Goal: Task Accomplishment & Management: Manage account settings

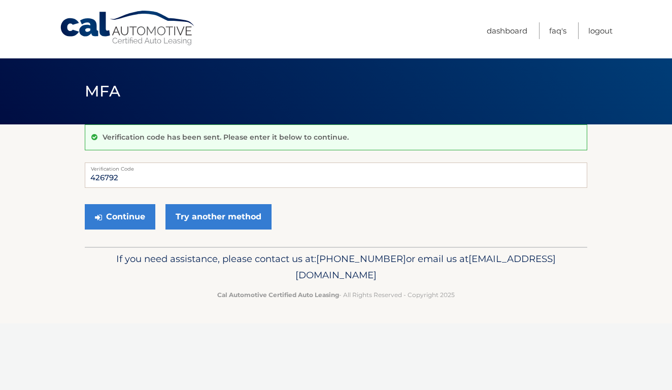
type input "426792"
click at [120, 216] on button "Continue" at bounding box center [120, 216] width 71 height 25
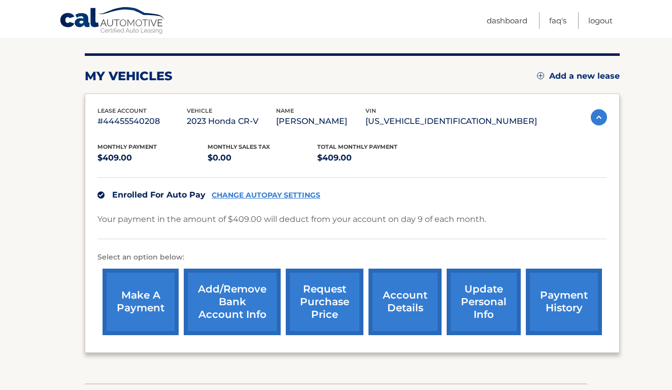
scroll to position [120, 0]
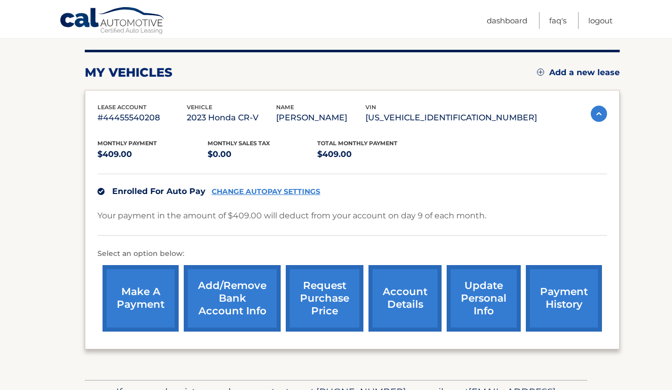
click at [320, 296] on link "request purchase price" at bounding box center [325, 298] width 78 height 67
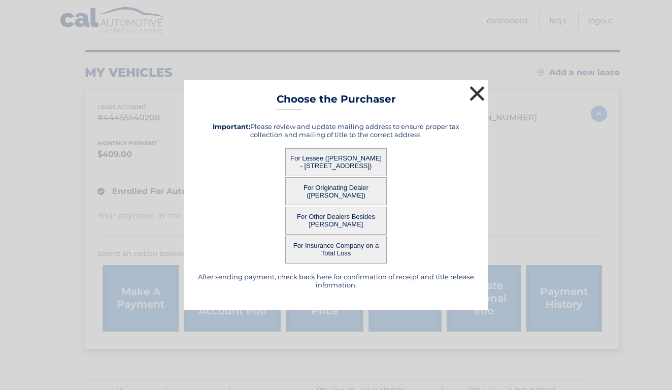
click at [476, 101] on button "×" at bounding box center [477, 93] width 20 height 20
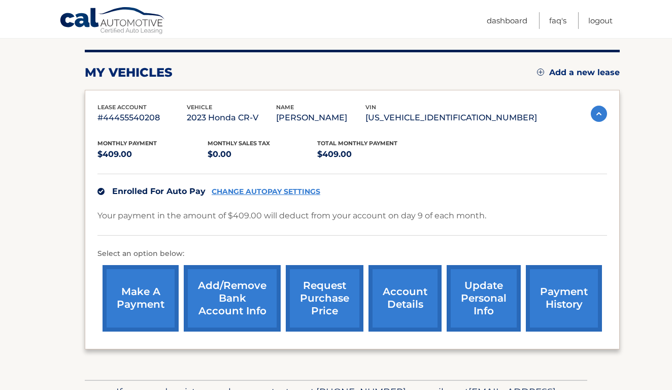
click at [318, 293] on link "request purchase price" at bounding box center [325, 298] width 78 height 67
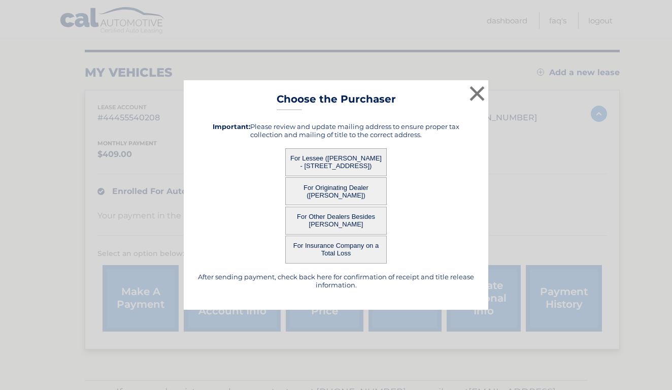
click at [314, 158] on button "For Lessee ([PERSON_NAME] - [STREET_ADDRESS])" at bounding box center [336, 162] width 102 height 28
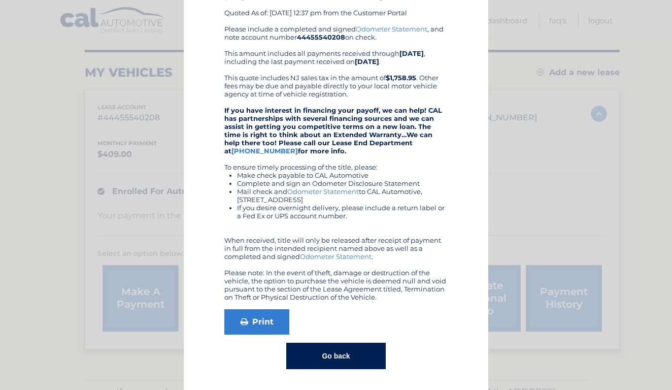
scroll to position [102, 0]
click at [352, 259] on link "Odometer Statement" at bounding box center [336, 257] width 72 height 8
click at [332, 346] on button "Go back" at bounding box center [335, 356] width 99 height 26
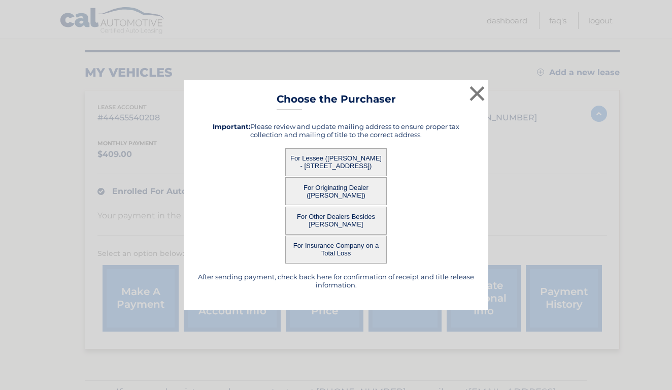
scroll to position [0, 0]
click at [476, 93] on button "×" at bounding box center [477, 93] width 20 height 20
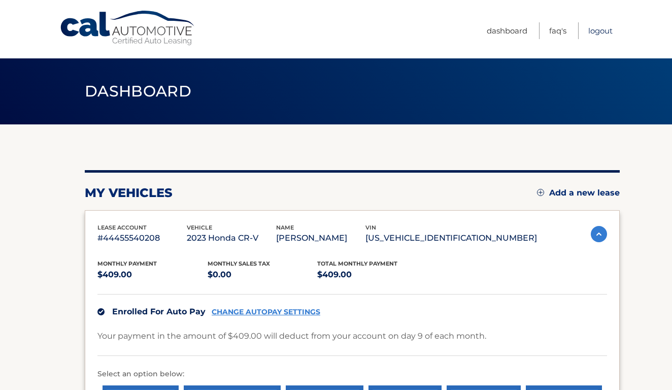
click at [608, 31] on link "Logout" at bounding box center [600, 30] width 24 height 17
